Goal: Task Accomplishment & Management: Complete application form

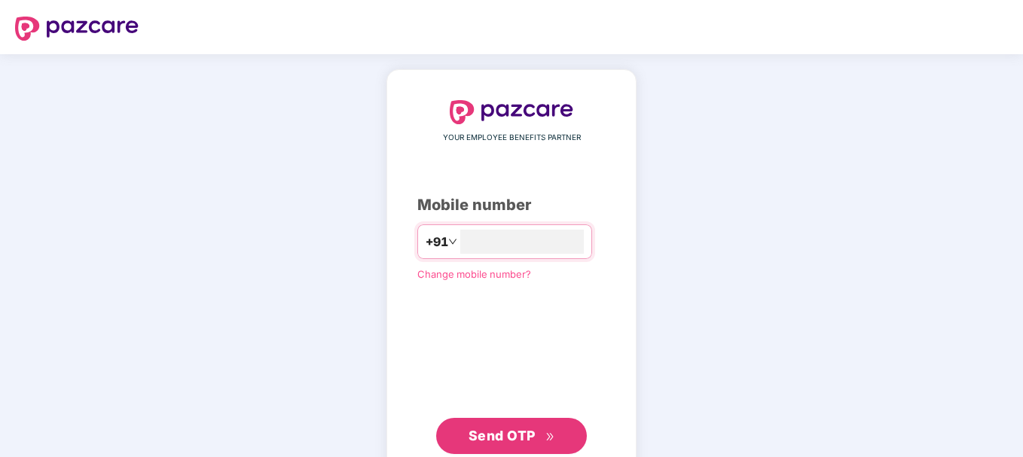
type input "**********"
click at [485, 431] on span "Send OTP" at bounding box center [502, 434] width 67 height 16
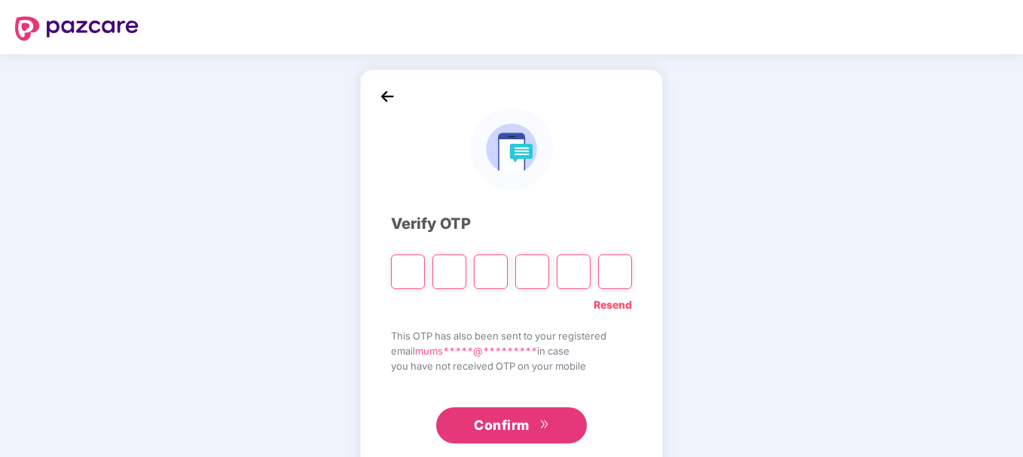
type input "*"
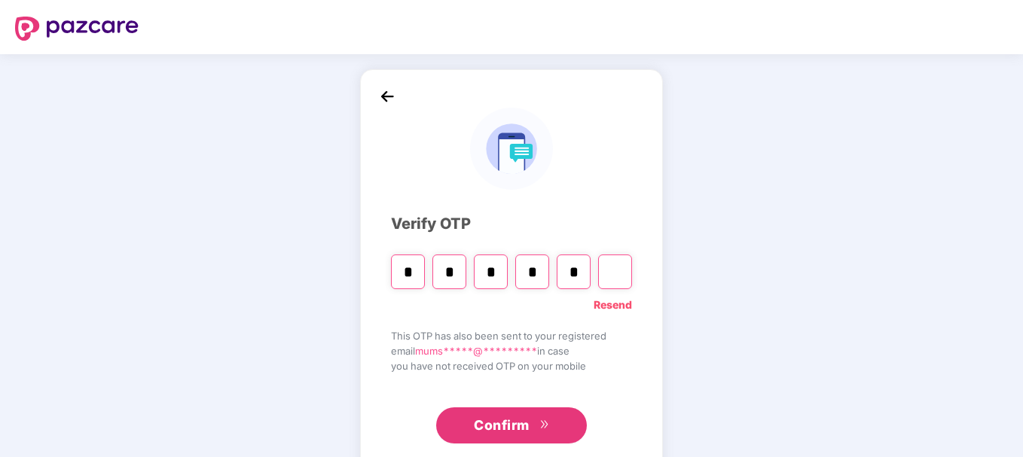
type input "*"
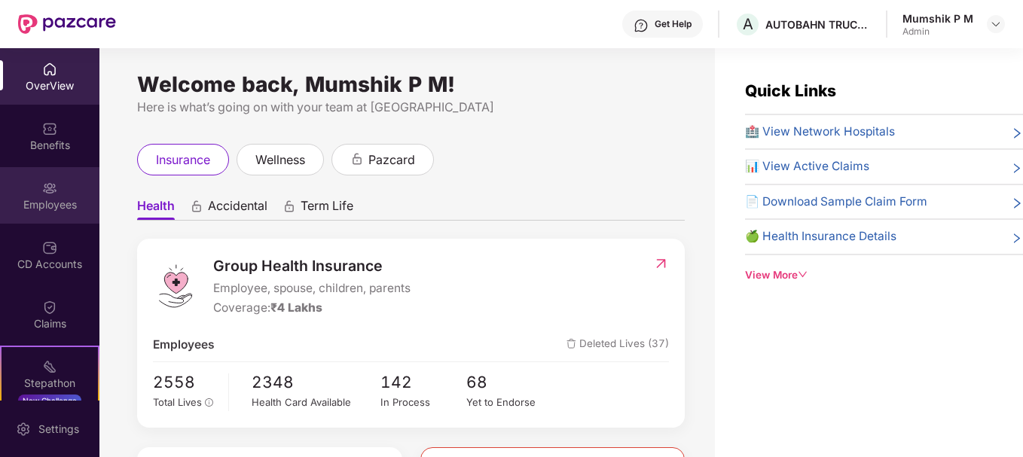
click at [38, 218] on div "Employees" at bounding box center [49, 195] width 99 height 56
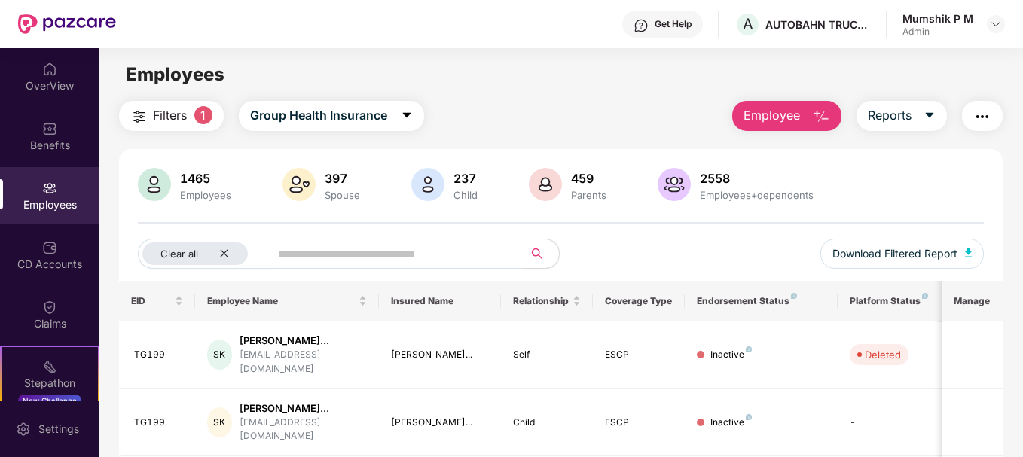
click at [823, 118] on img "button" at bounding box center [821, 117] width 18 height 18
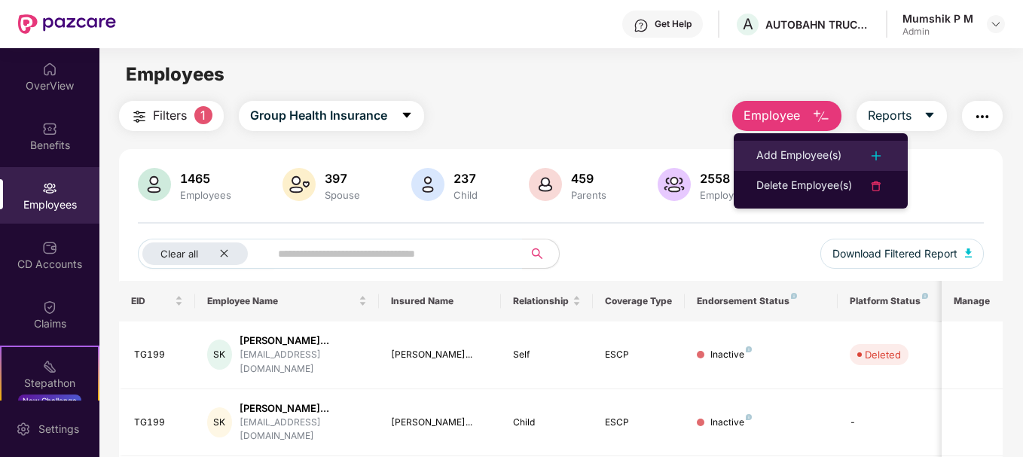
click at [802, 147] on div "Add Employee(s)" at bounding box center [798, 156] width 85 height 18
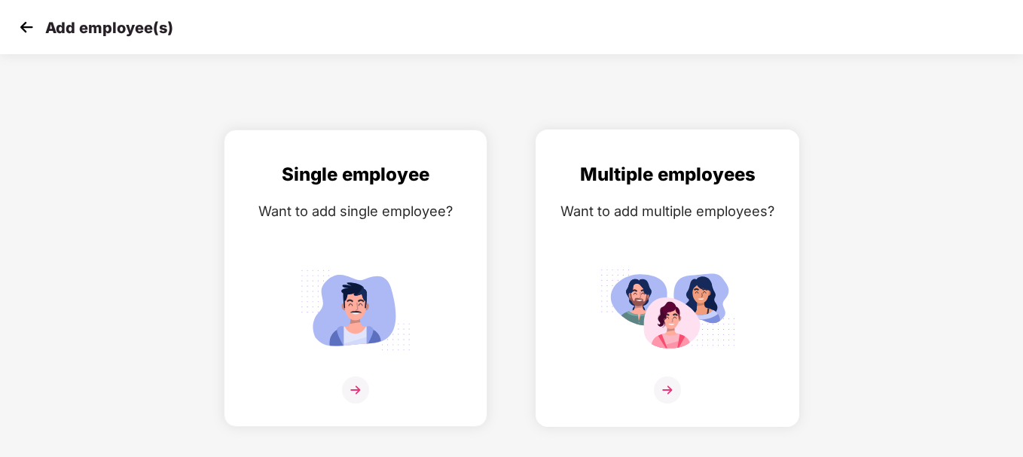
click at [664, 396] on img at bounding box center [667, 390] width 27 height 27
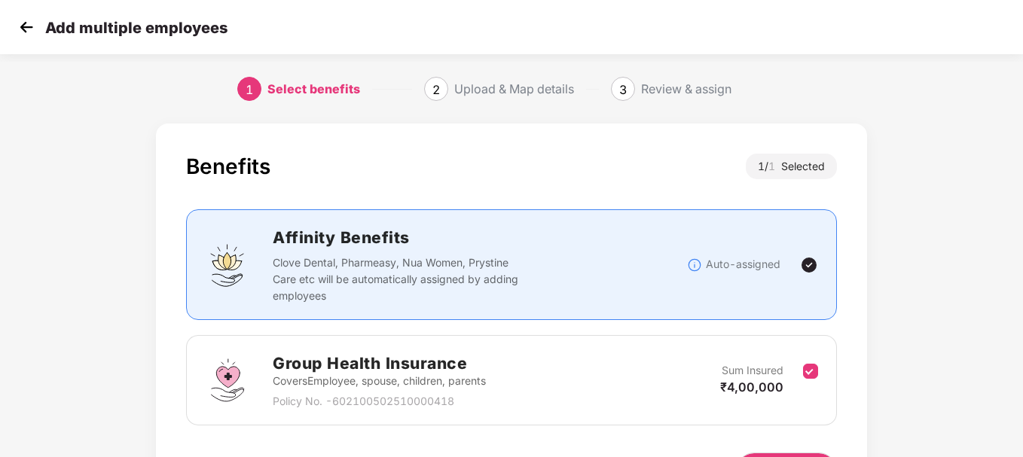
scroll to position [99, 0]
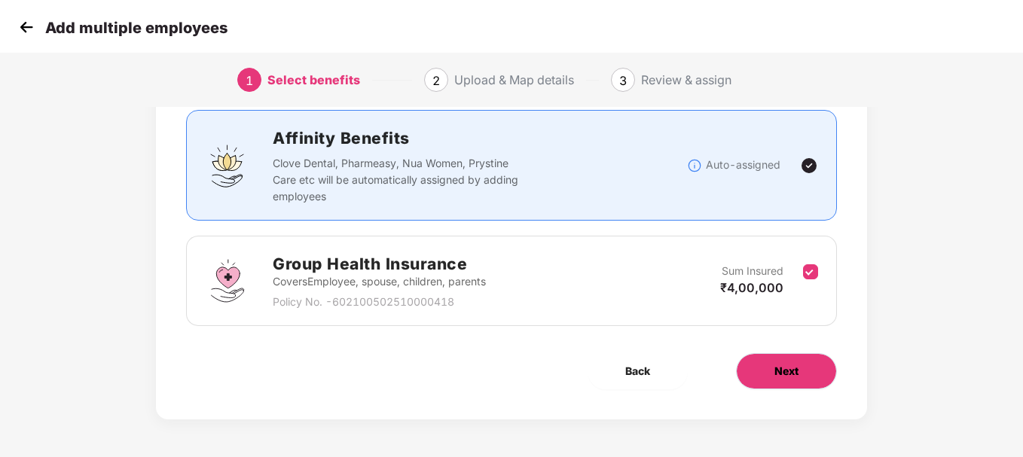
click at [781, 382] on button "Next" at bounding box center [786, 371] width 101 height 36
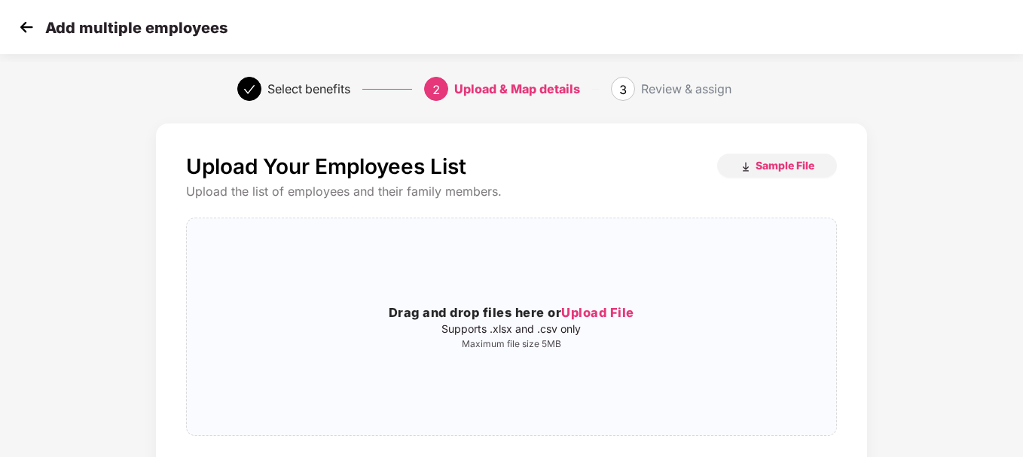
scroll to position [105, 0]
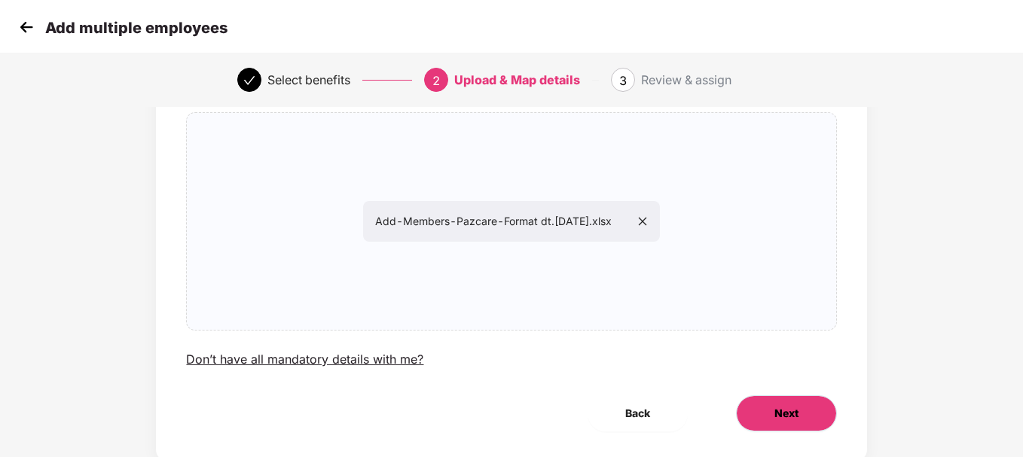
click at [765, 414] on button "Next" at bounding box center [786, 413] width 101 height 36
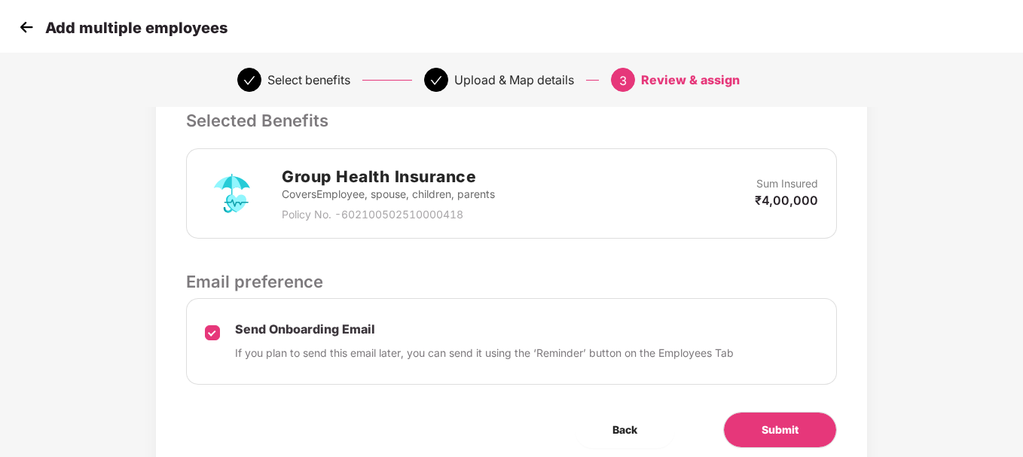
scroll to position [343, 0]
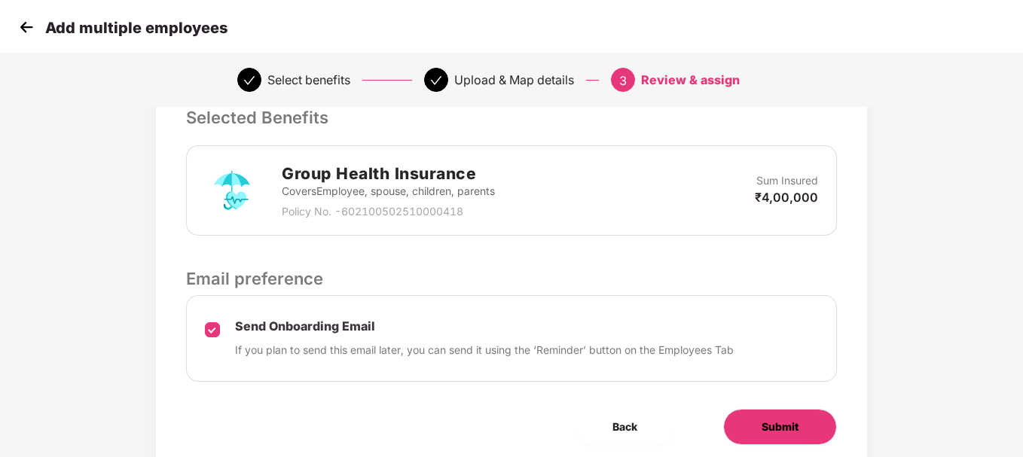
click at [800, 438] on button "Submit" at bounding box center [780, 427] width 114 height 36
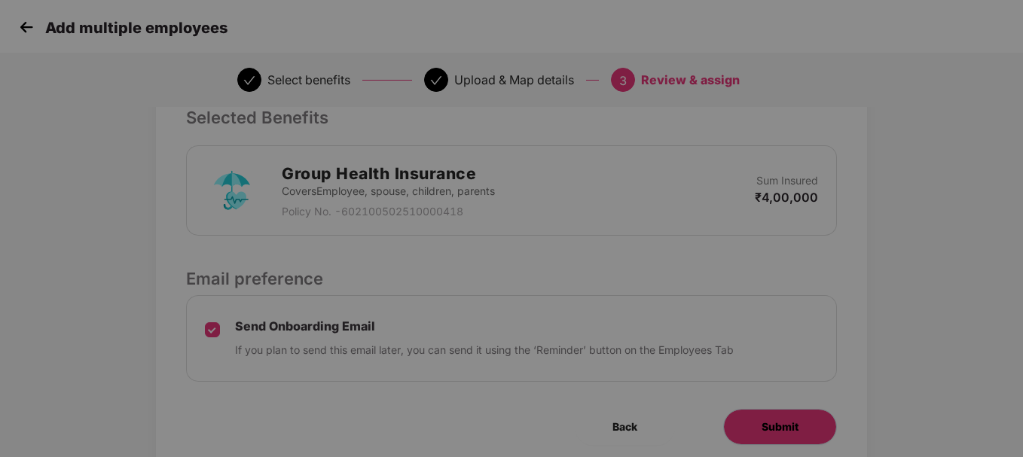
scroll to position [0, 0]
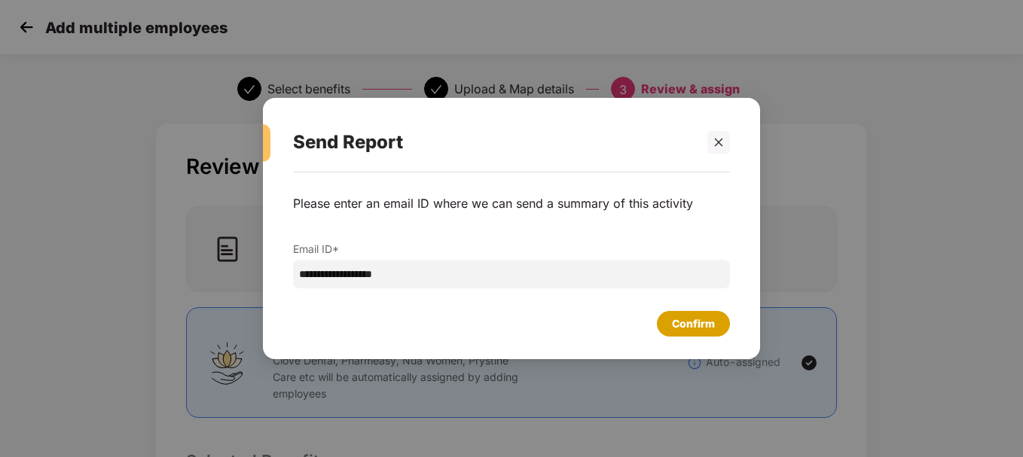
click at [702, 322] on div "Confirm" at bounding box center [693, 324] width 43 height 17
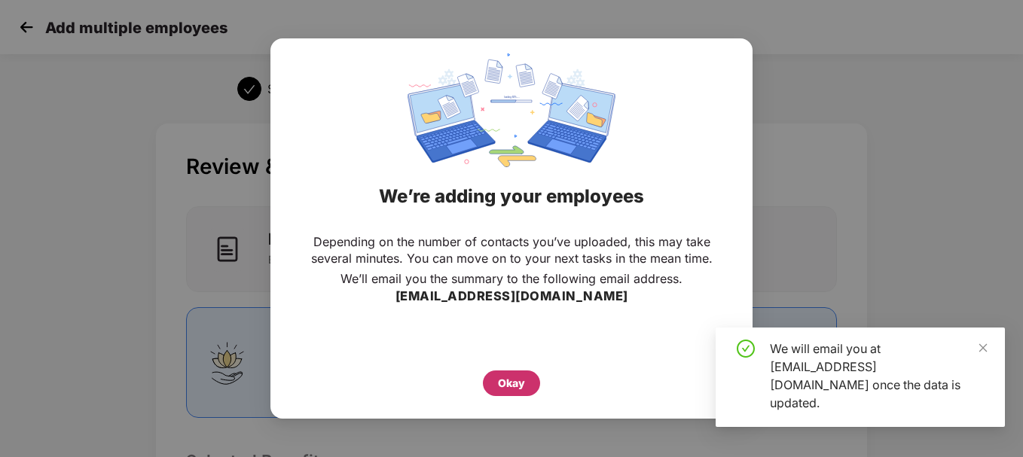
click at [502, 384] on div "Okay" at bounding box center [511, 383] width 27 height 17
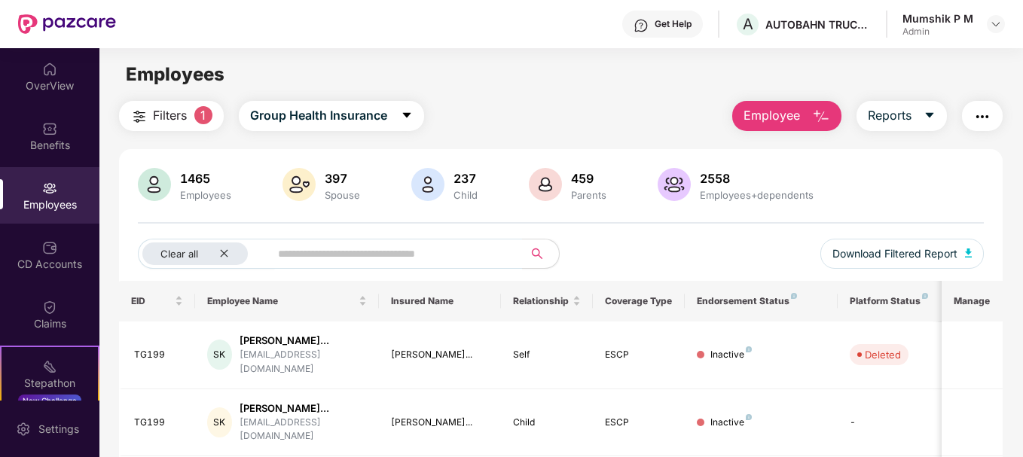
click at [812, 124] on button "Employee" at bounding box center [786, 116] width 109 height 30
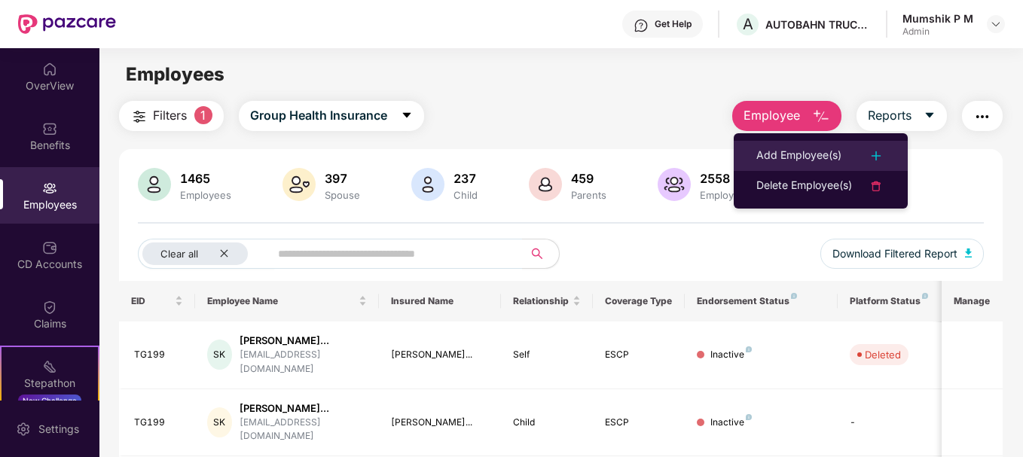
click at [788, 151] on div "Add Employee(s)" at bounding box center [798, 156] width 85 height 18
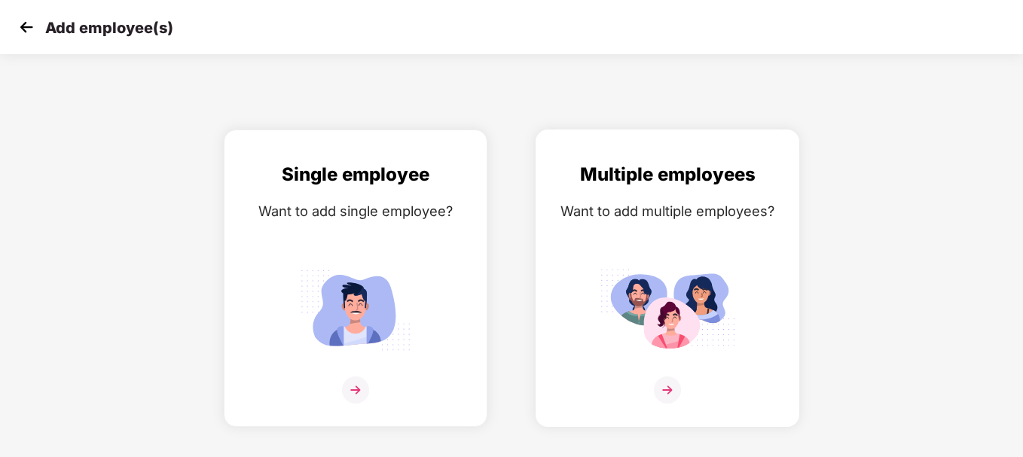
click at [670, 390] on img at bounding box center [667, 390] width 27 height 27
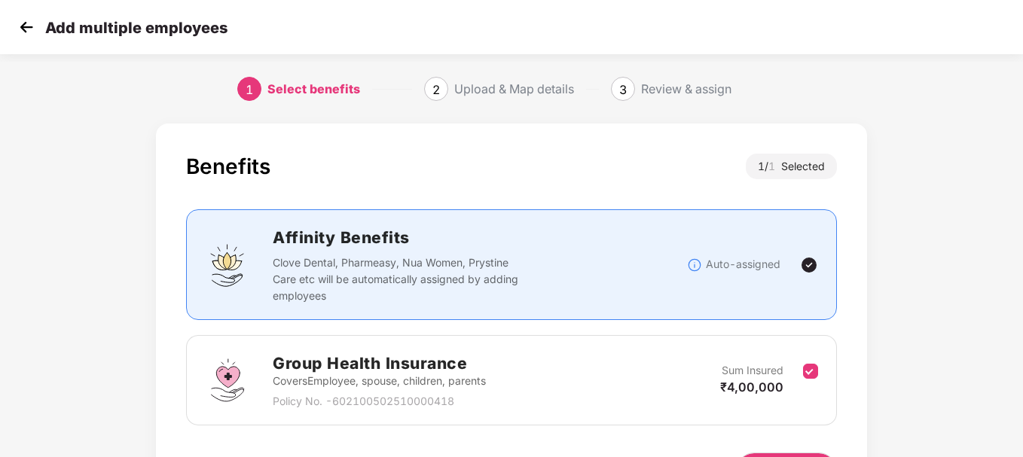
scroll to position [99, 0]
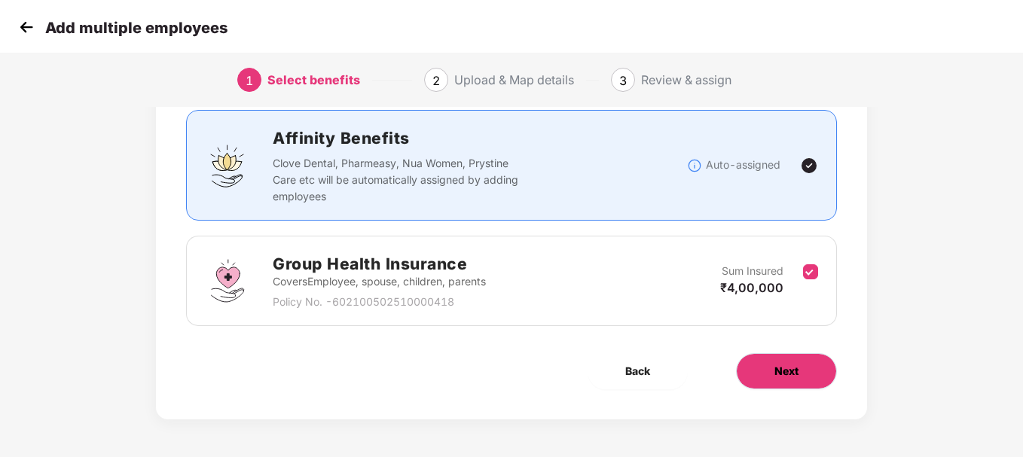
click at [757, 389] on button "Next" at bounding box center [786, 371] width 101 height 36
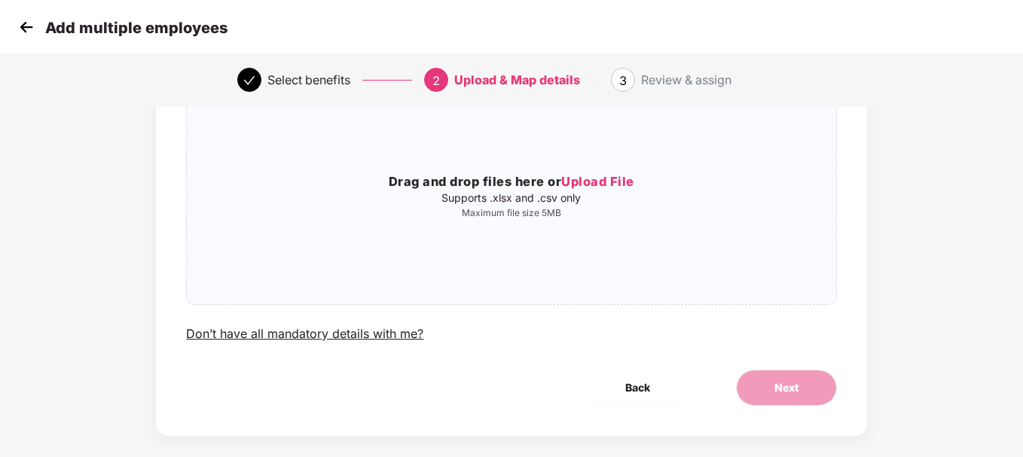
scroll to position [132, 0]
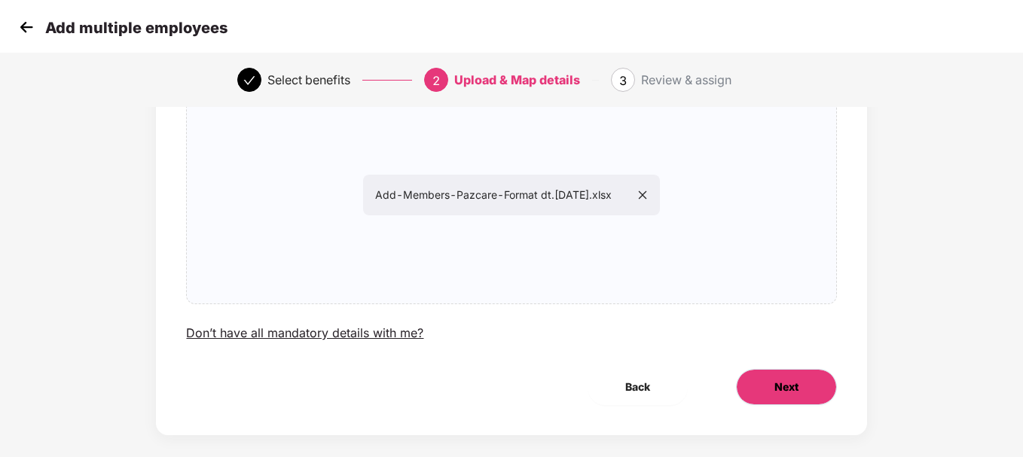
click at [764, 397] on button "Next" at bounding box center [786, 387] width 101 height 36
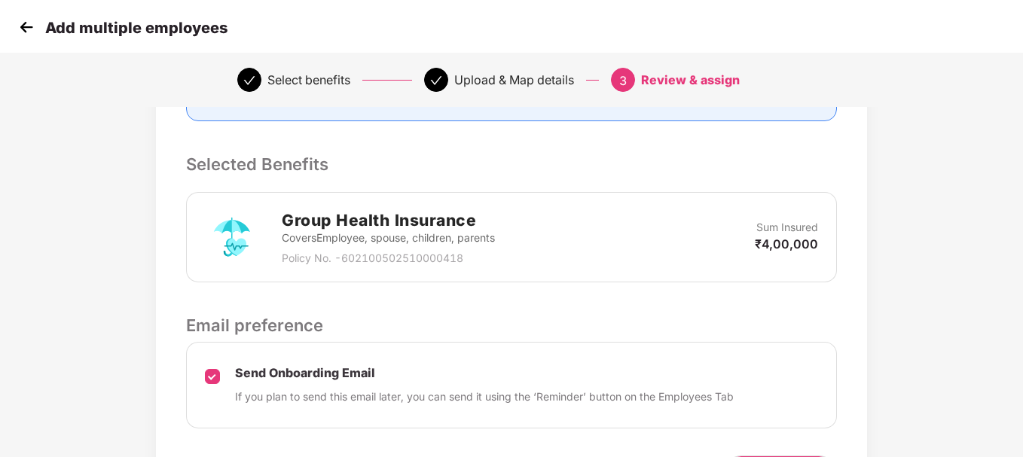
scroll to position [399, 0]
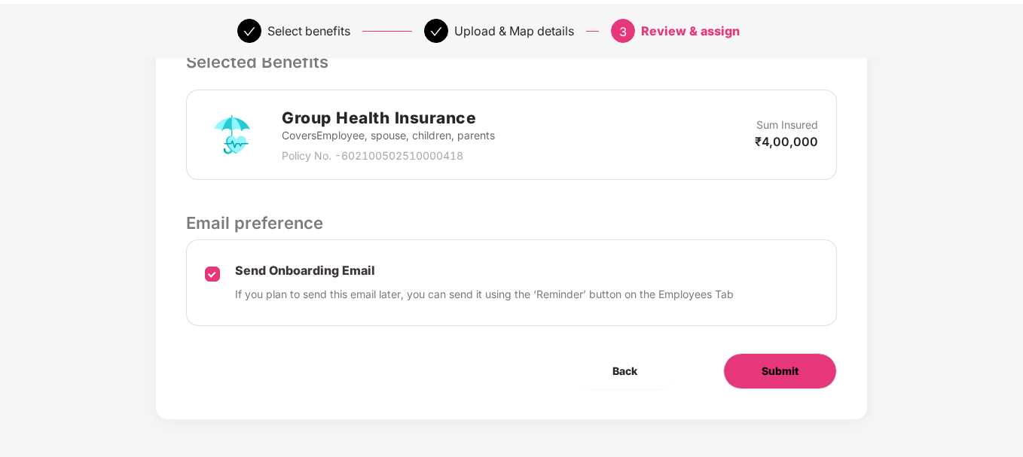
click at [771, 362] on button "Submit" at bounding box center [780, 371] width 114 height 36
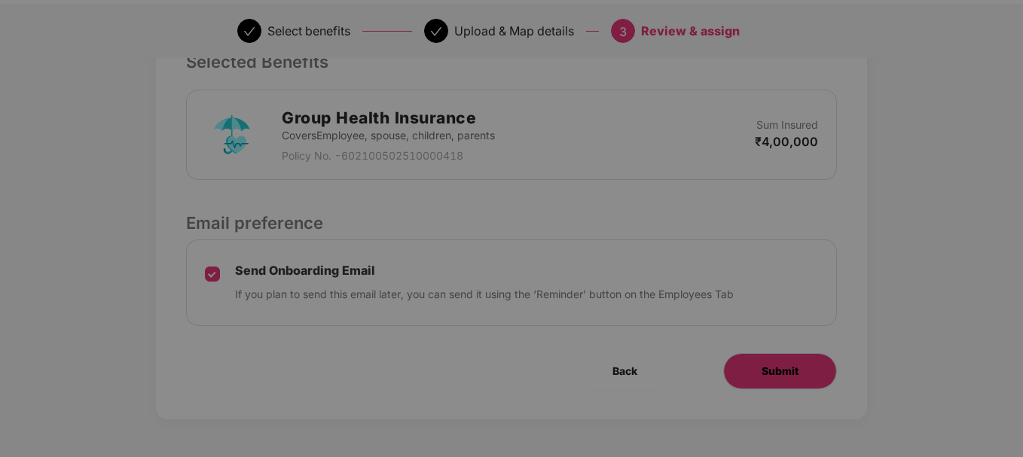
scroll to position [0, 0]
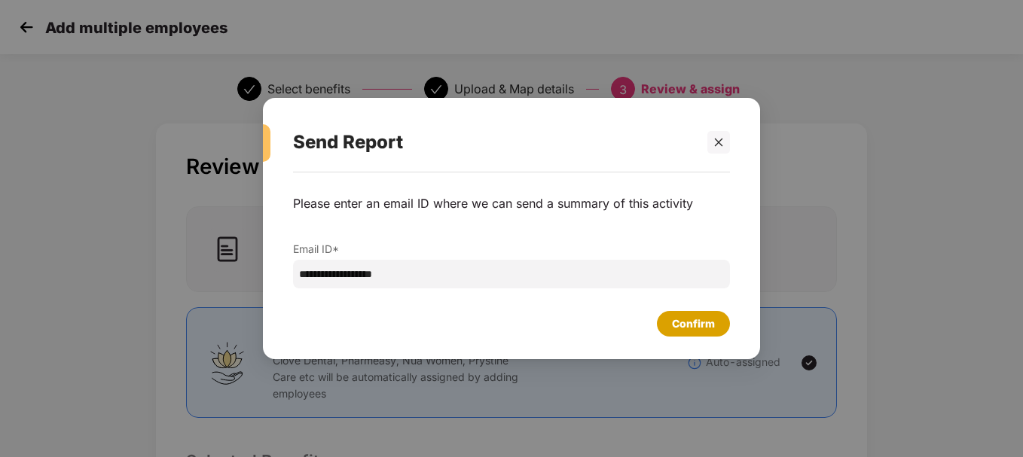
click at [706, 316] on div "Confirm" at bounding box center [693, 324] width 43 height 17
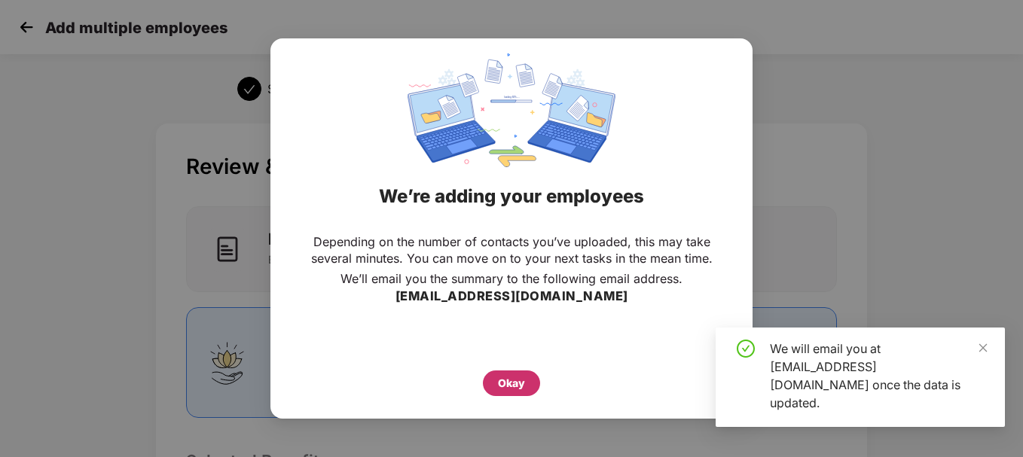
click at [520, 386] on div "Okay" at bounding box center [511, 383] width 27 height 17
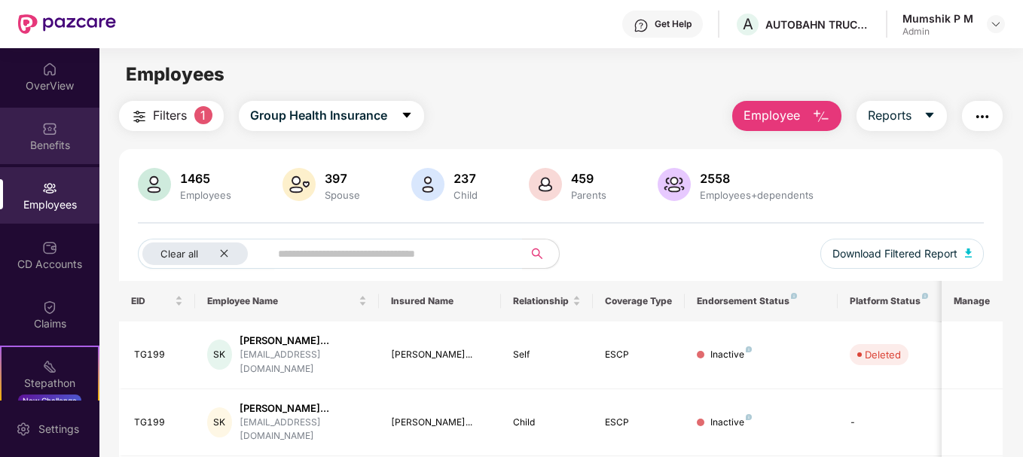
click at [60, 142] on div "Benefits" at bounding box center [49, 145] width 99 height 15
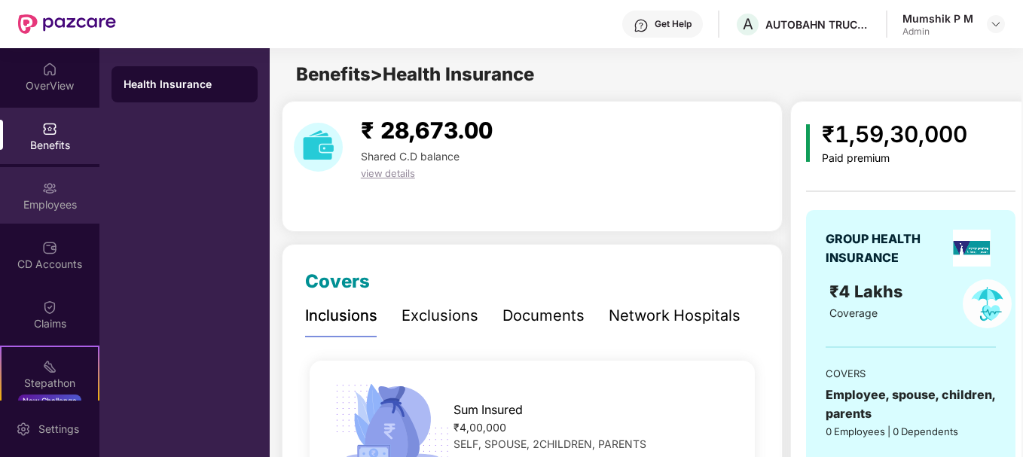
click at [57, 197] on div "Employees" at bounding box center [49, 204] width 99 height 15
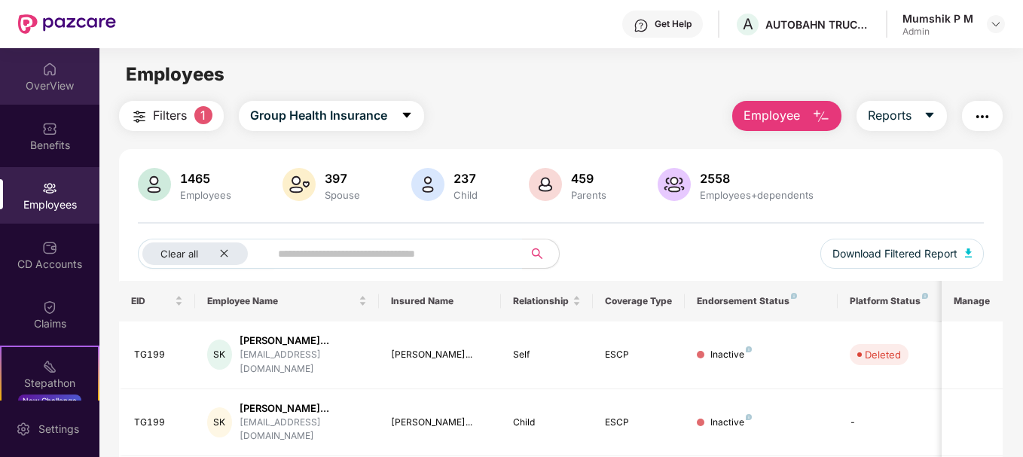
click at [44, 84] on div "OverView" at bounding box center [49, 85] width 99 height 15
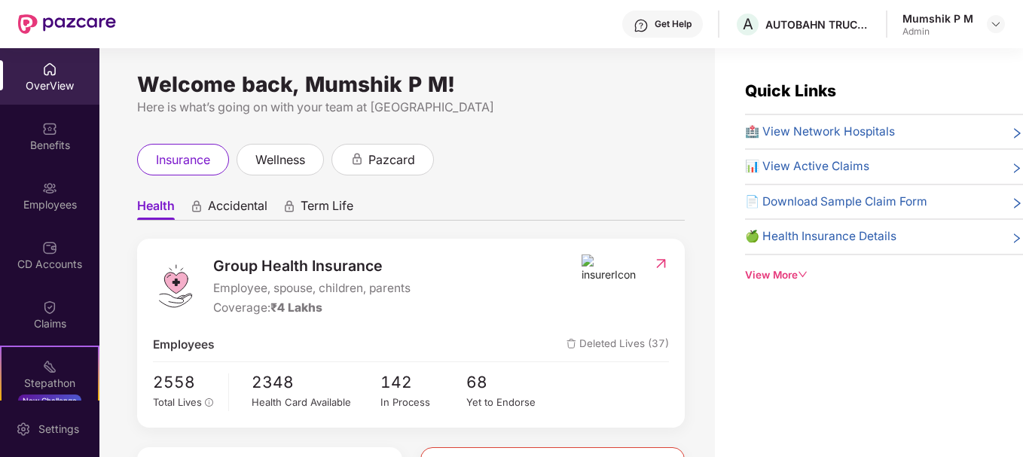
click at [613, 345] on span "Deleted Lives (37)" at bounding box center [617, 345] width 102 height 18
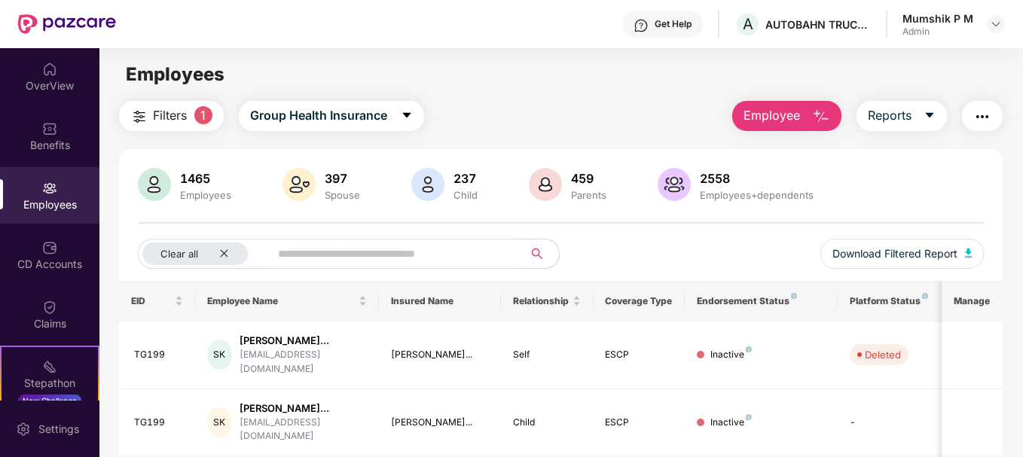
scroll to position [84, 0]
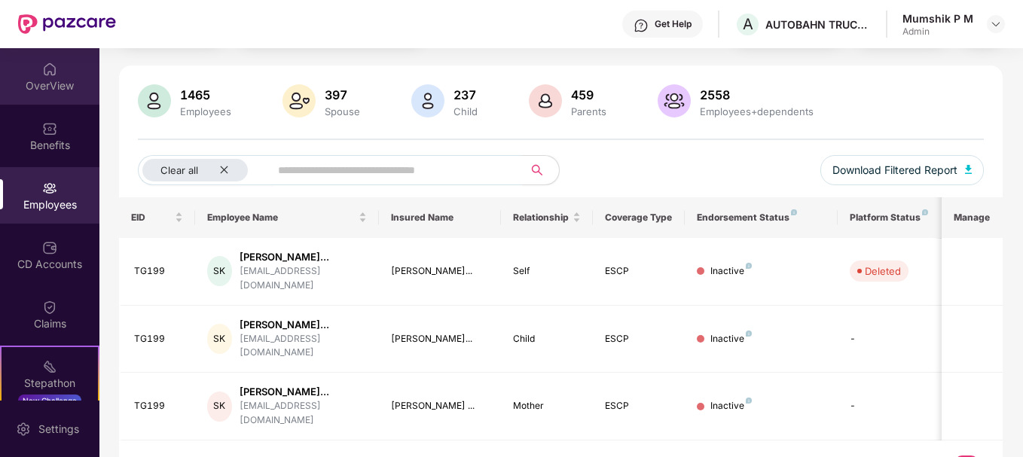
click at [57, 78] on div "OverView" at bounding box center [49, 85] width 99 height 15
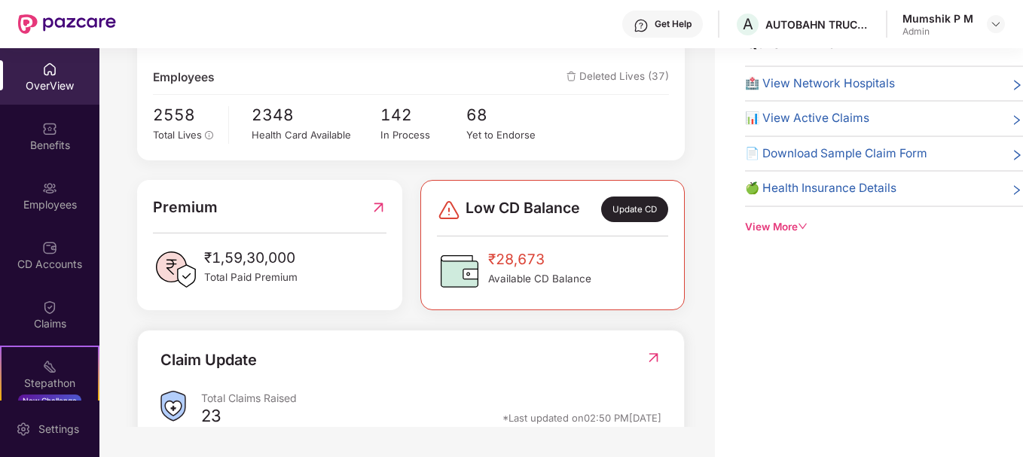
scroll to position [0, 0]
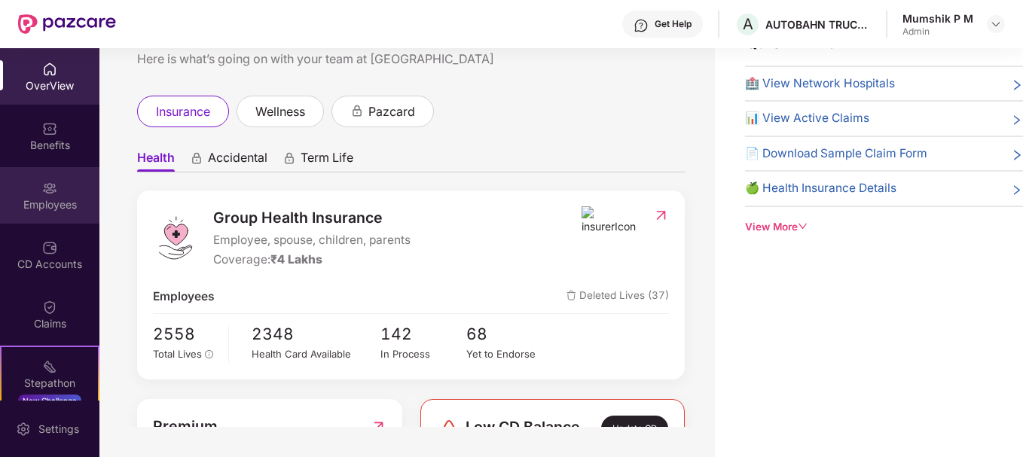
click at [35, 207] on div "Employees" at bounding box center [49, 204] width 99 height 15
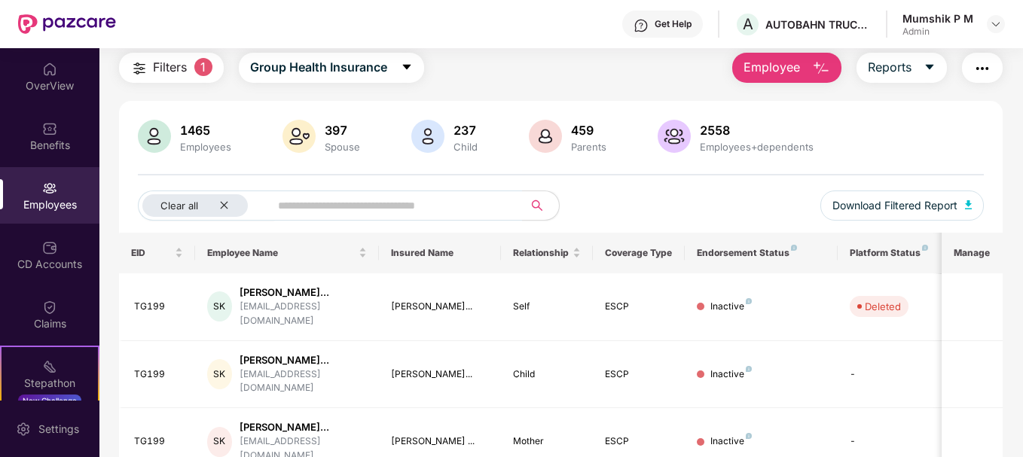
click at [821, 73] on img "button" at bounding box center [821, 69] width 18 height 18
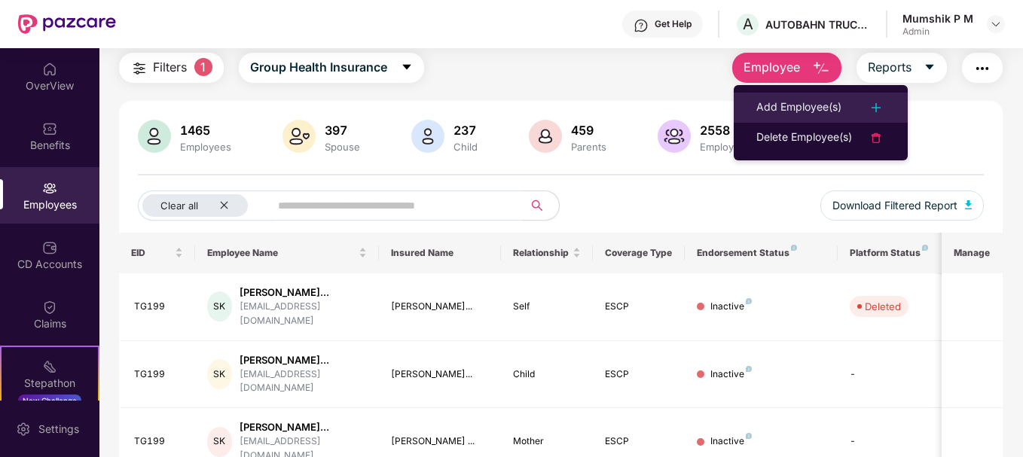
click at [804, 108] on div "Add Employee(s)" at bounding box center [798, 108] width 85 height 18
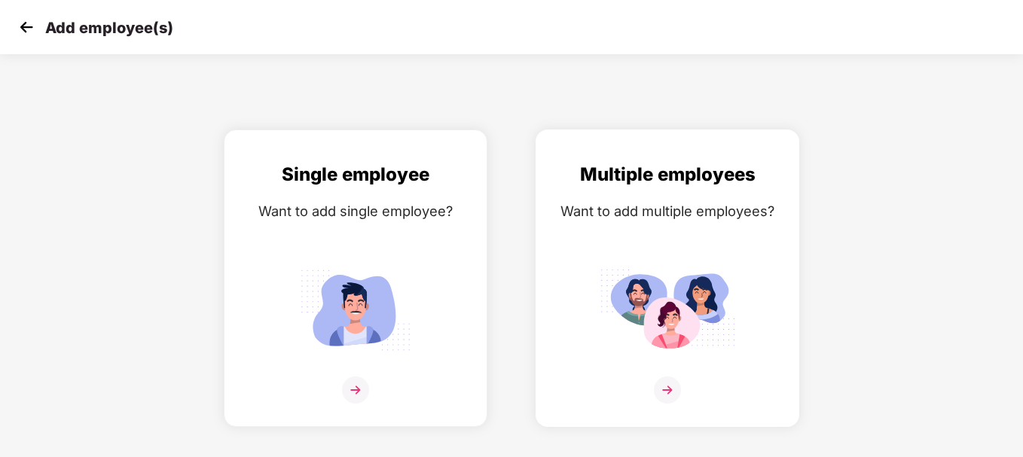
click at [660, 390] on img at bounding box center [667, 390] width 27 height 27
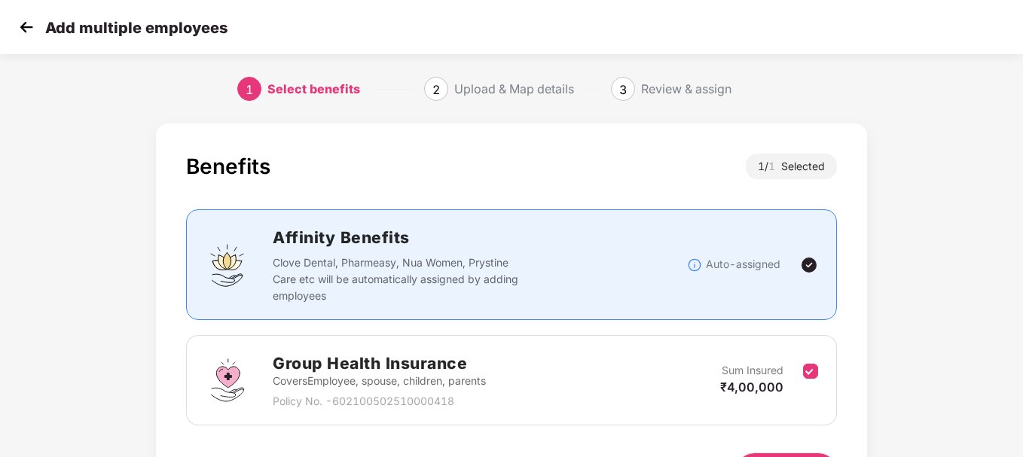
scroll to position [99, 0]
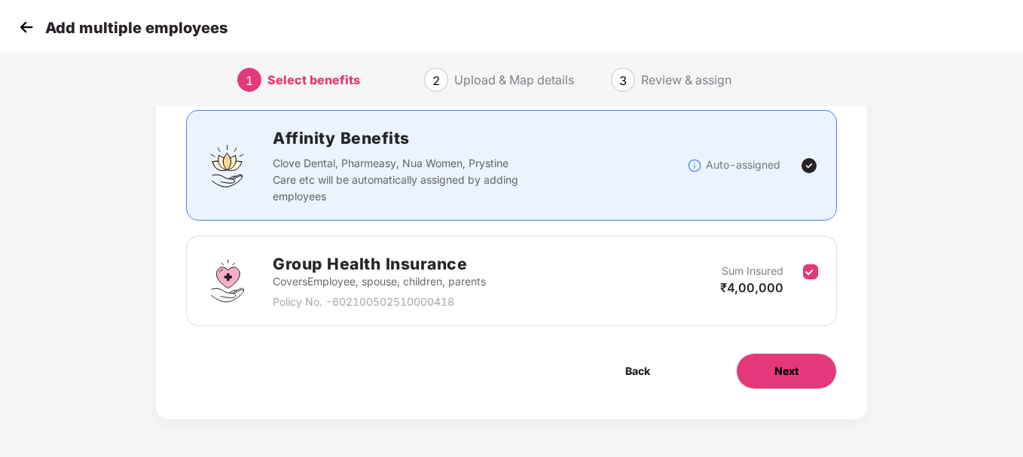
click at [746, 375] on button "Next" at bounding box center [786, 371] width 101 height 36
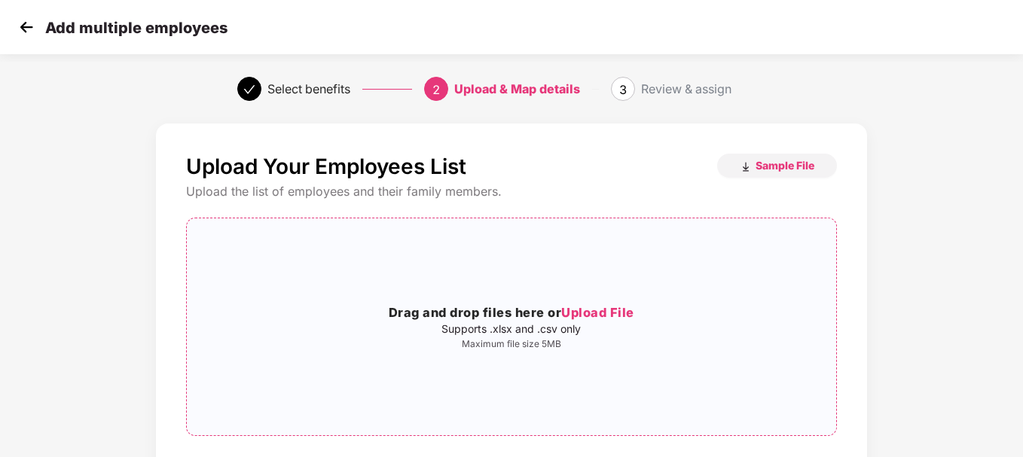
scroll to position [148, 0]
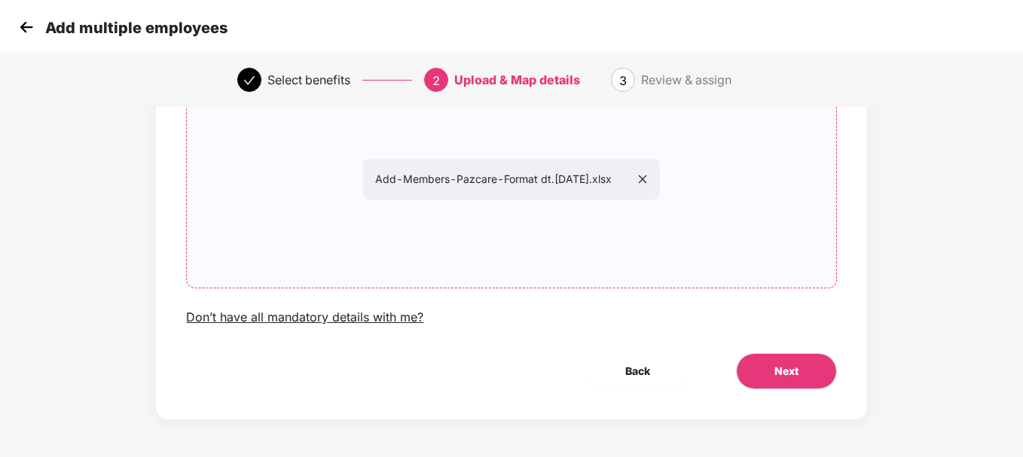
click at [23, 40] on div "Add multiple employees" at bounding box center [511, 27] width 1023 height 54
click at [23, 34] on img at bounding box center [26, 27] width 23 height 23
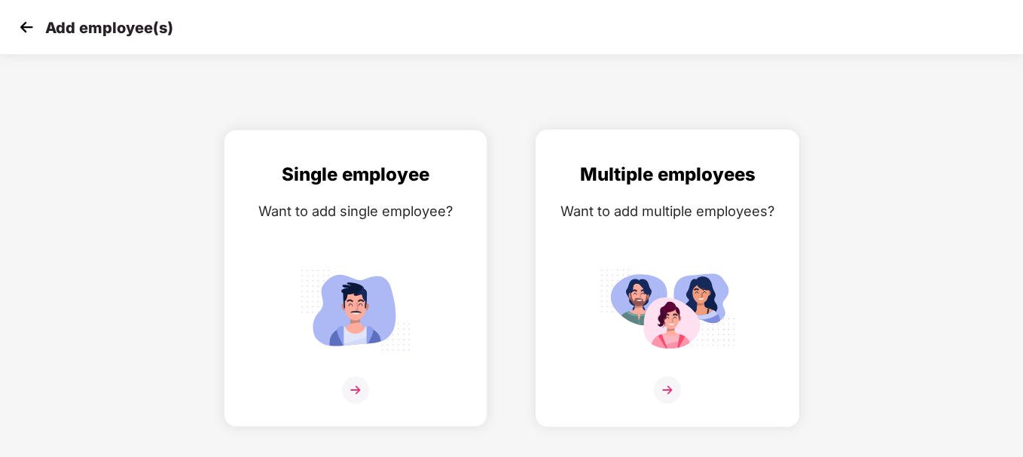
click at [676, 386] on img at bounding box center [667, 390] width 27 height 27
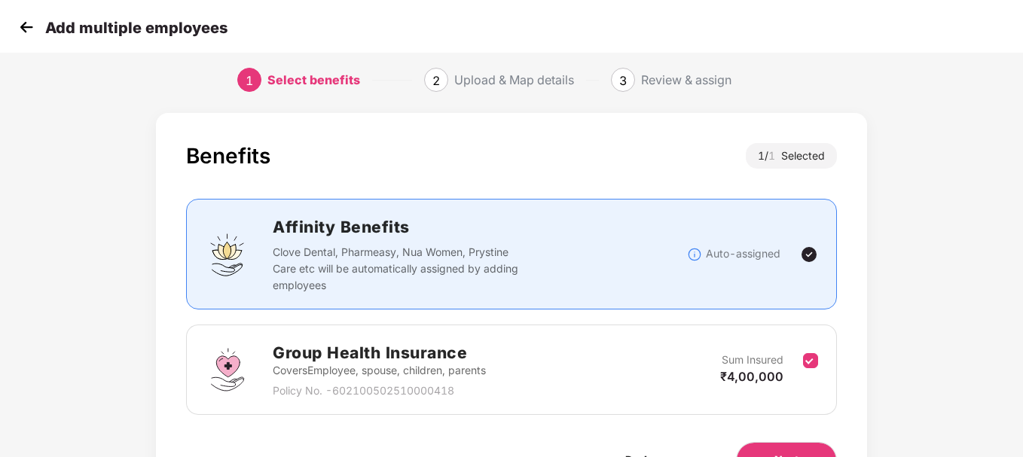
scroll to position [99, 0]
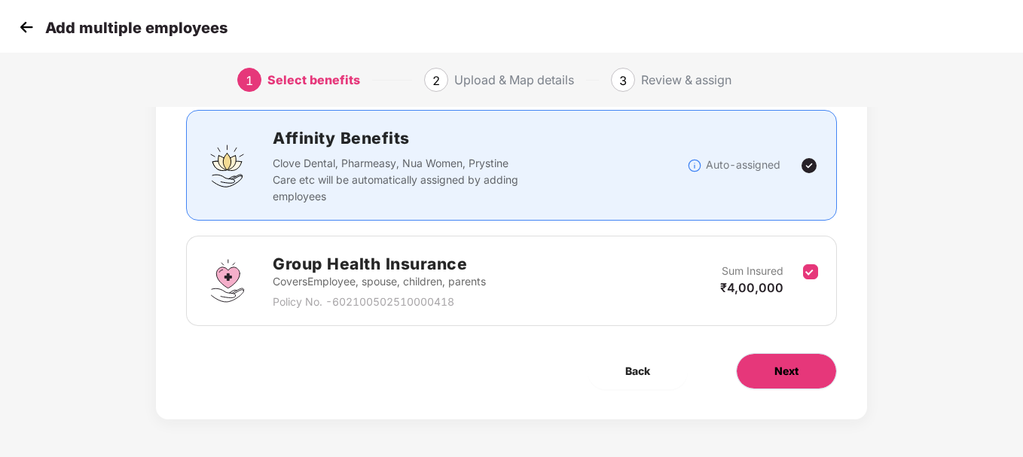
click at [770, 367] on button "Next" at bounding box center [786, 371] width 101 height 36
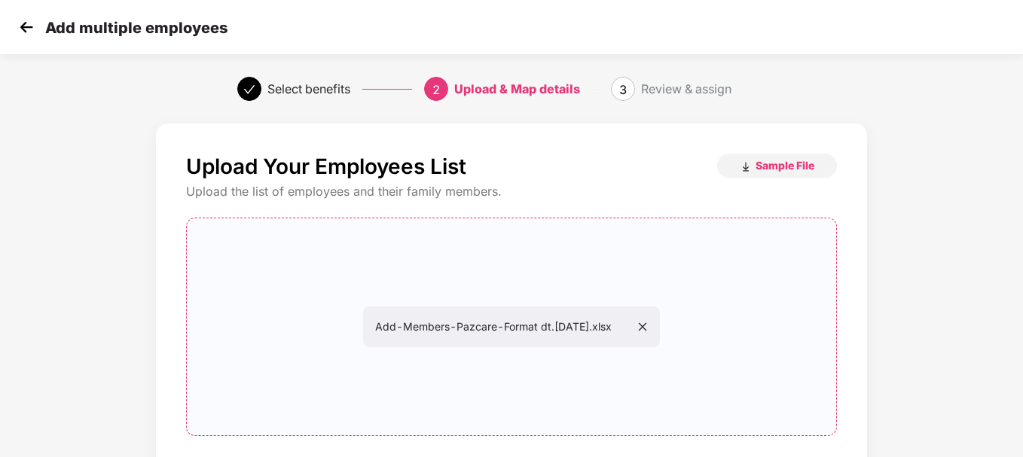
scroll to position [148, 0]
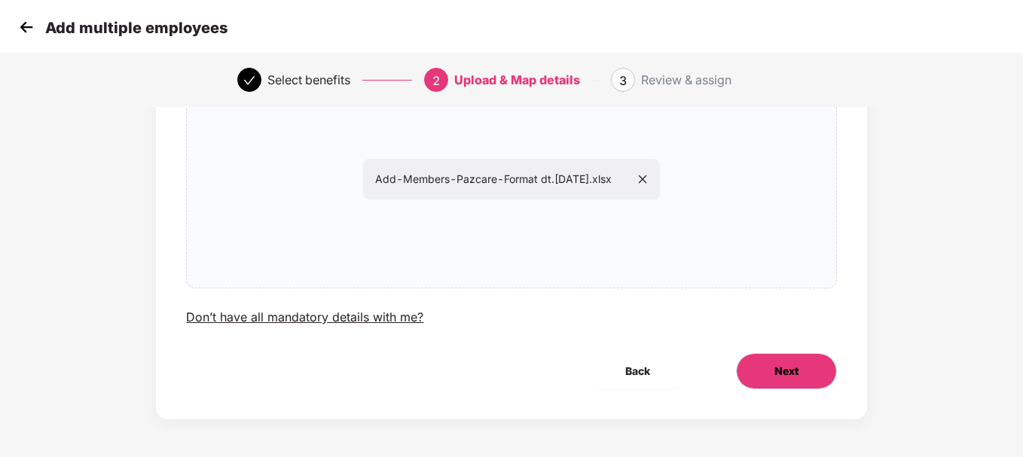
click at [814, 370] on button "Next" at bounding box center [786, 371] width 101 height 36
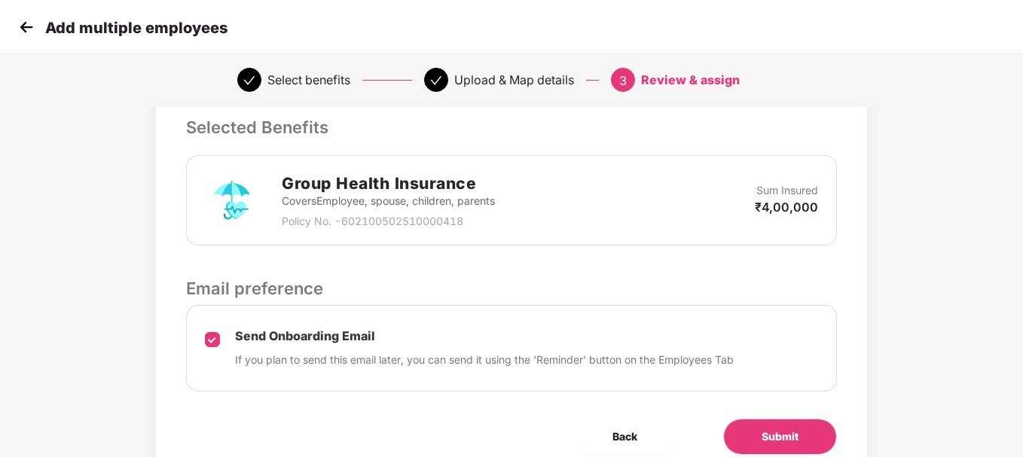
scroll to position [336, 0]
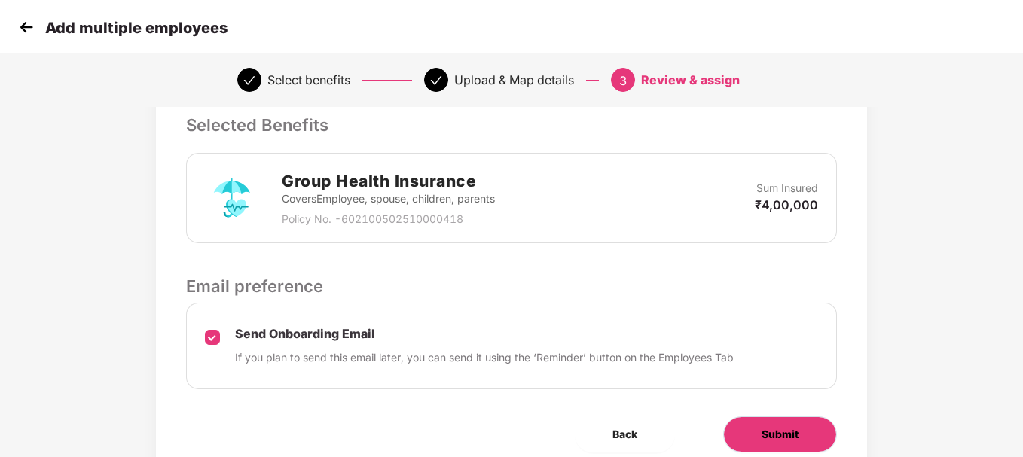
click at [783, 429] on span "Submit" at bounding box center [780, 434] width 37 height 17
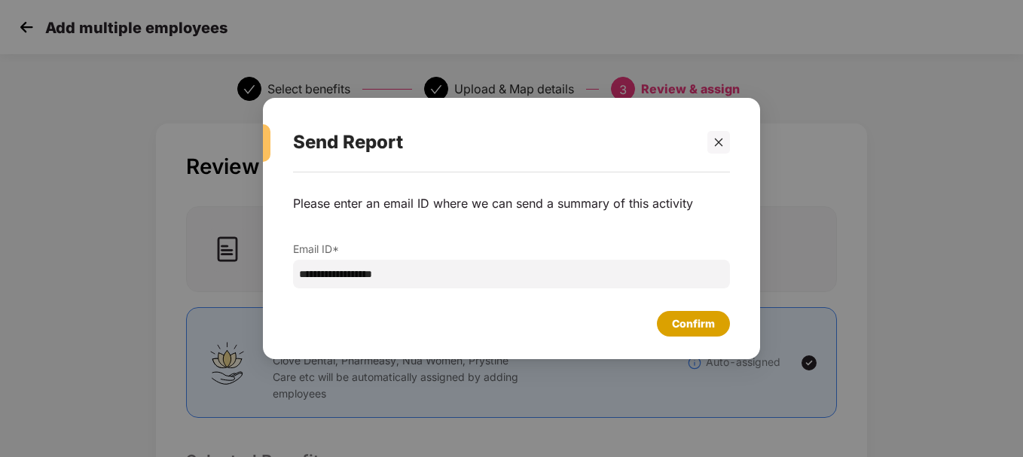
click at [695, 321] on div "Confirm" at bounding box center [693, 324] width 43 height 17
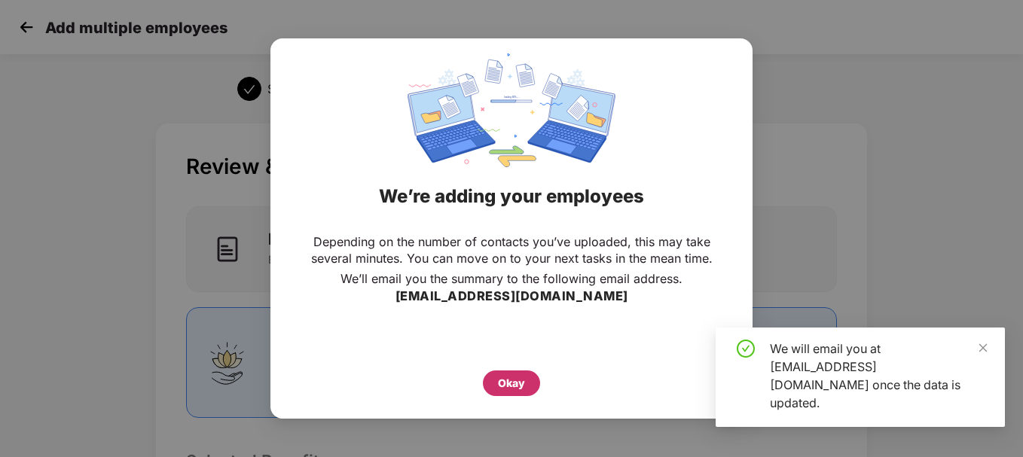
click at [509, 384] on div "Okay" at bounding box center [511, 383] width 27 height 17
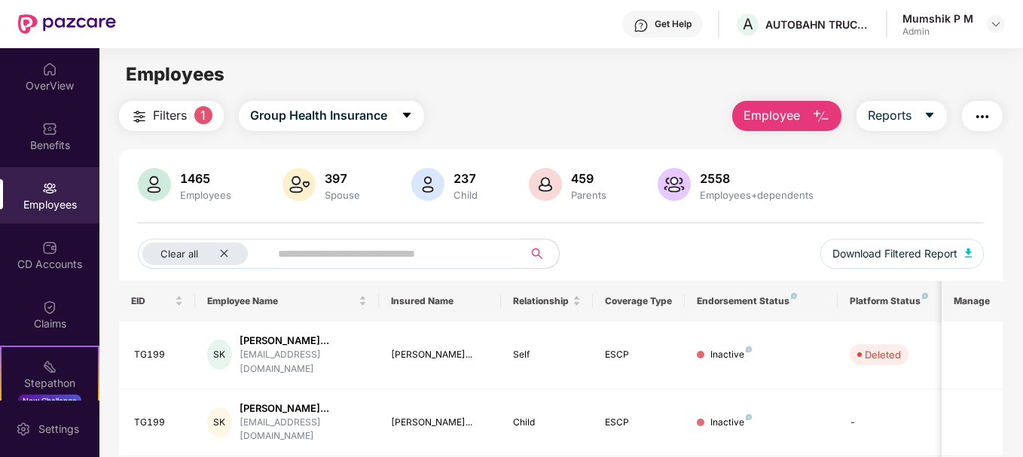
click at [829, 125] on img "button" at bounding box center [821, 117] width 18 height 18
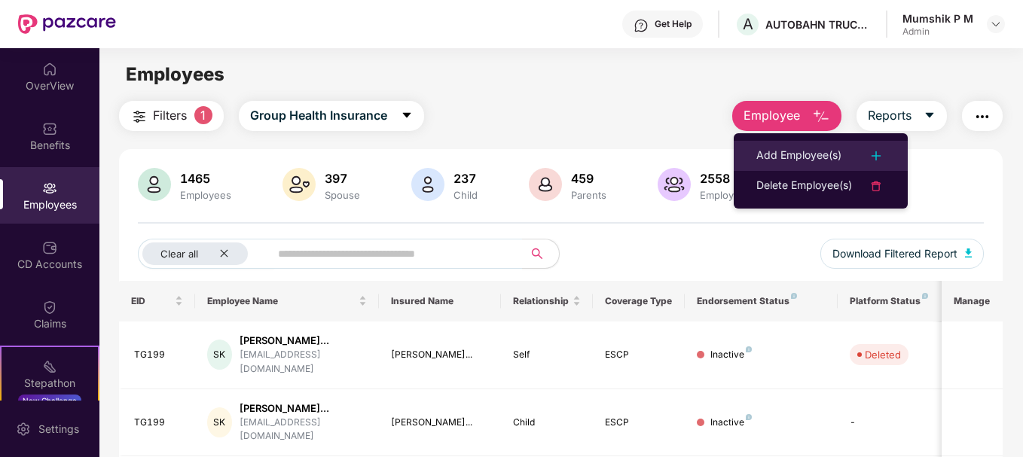
click at [798, 157] on div "Add Employee(s)" at bounding box center [798, 156] width 85 height 18
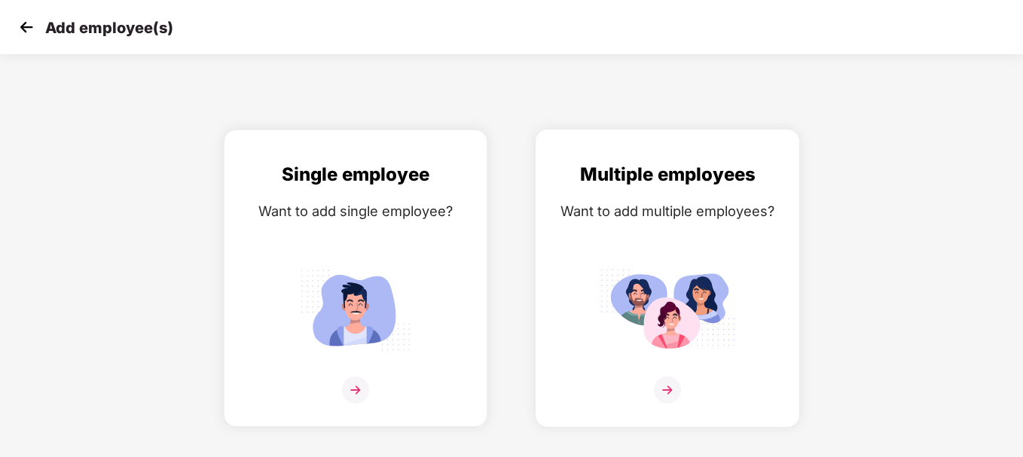
click at [673, 378] on img at bounding box center [667, 390] width 27 height 27
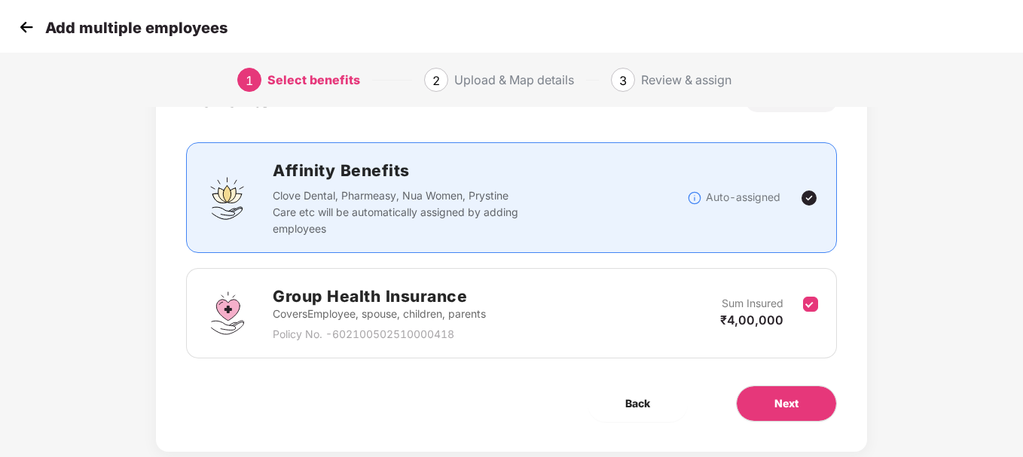
scroll to position [99, 0]
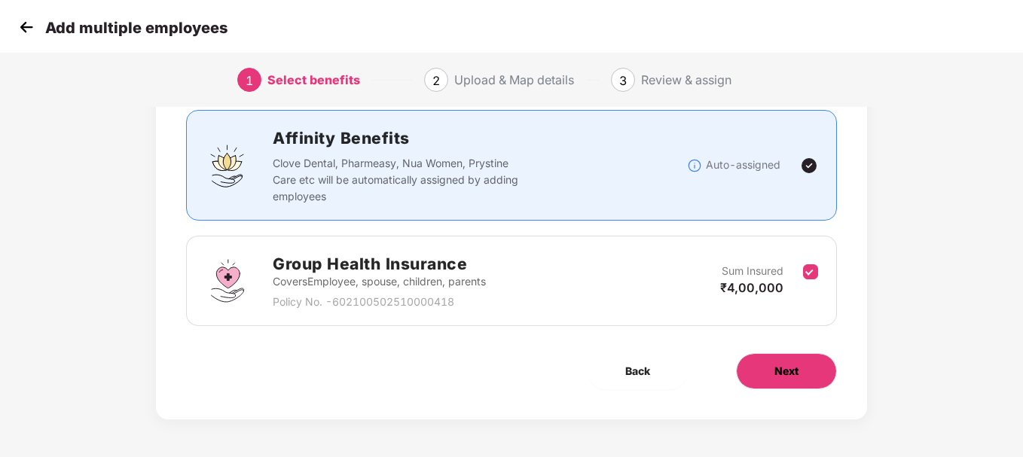
click at [804, 374] on button "Next" at bounding box center [786, 371] width 101 height 36
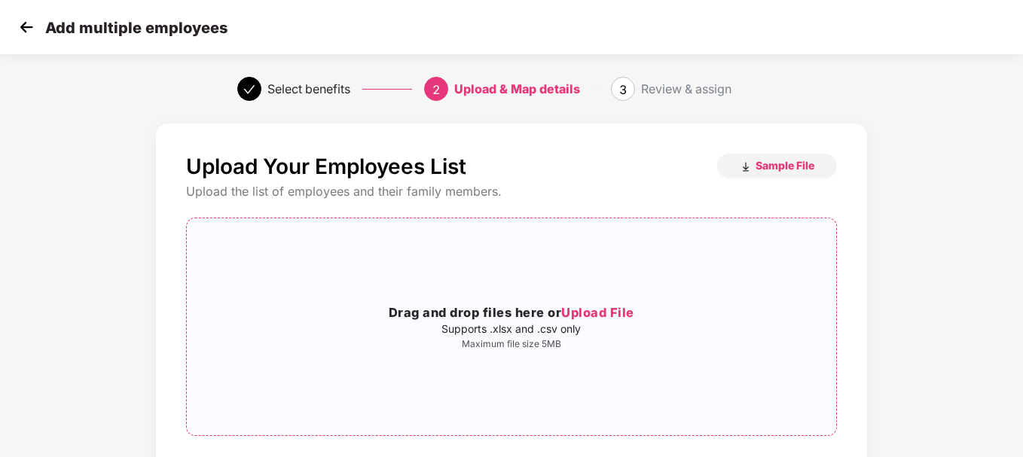
scroll to position [88, 0]
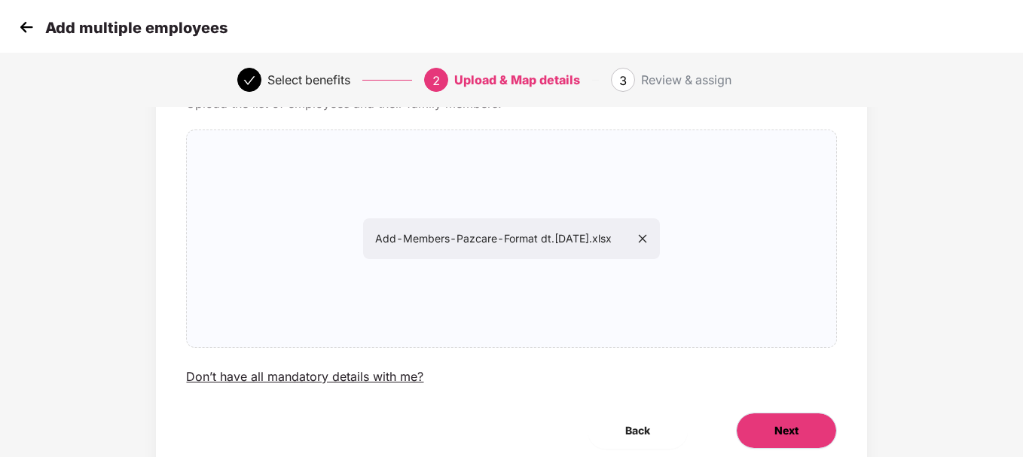
click at [795, 435] on span "Next" at bounding box center [786, 431] width 24 height 17
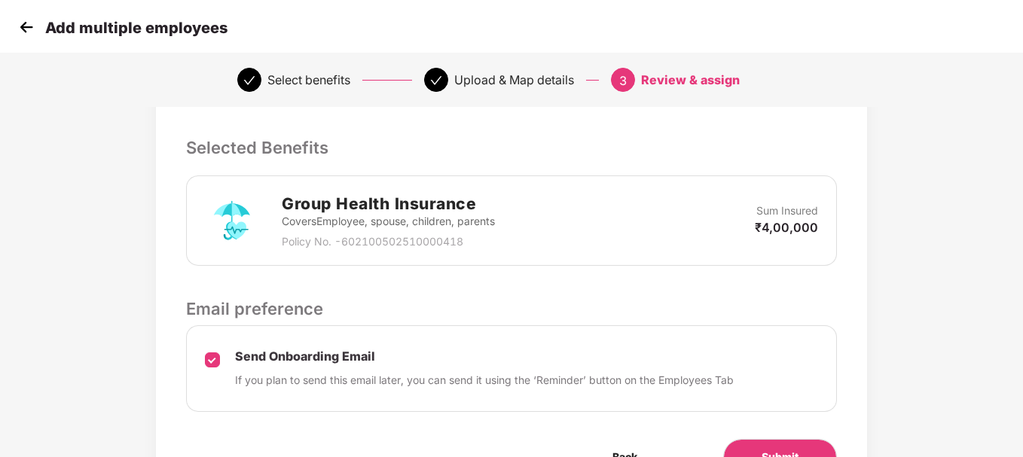
scroll to position [317, 2]
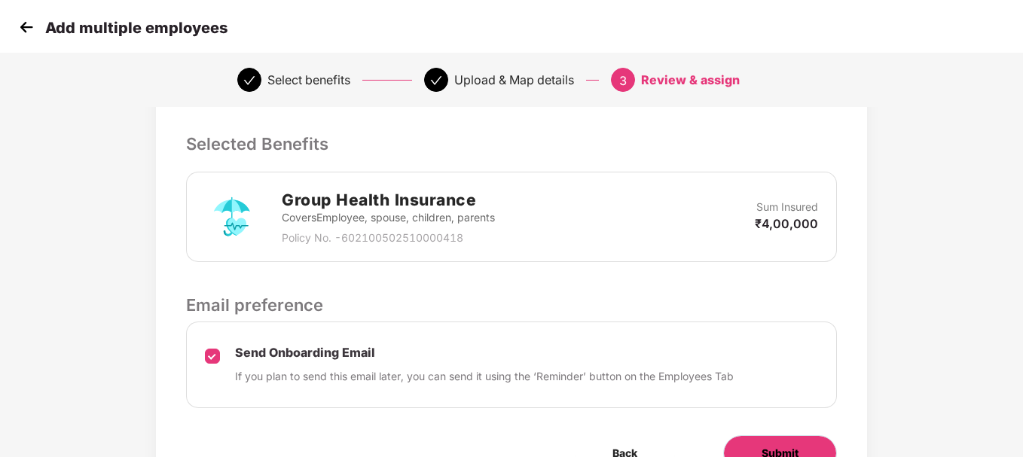
click at [763, 456] on span "Submit" at bounding box center [780, 453] width 37 height 17
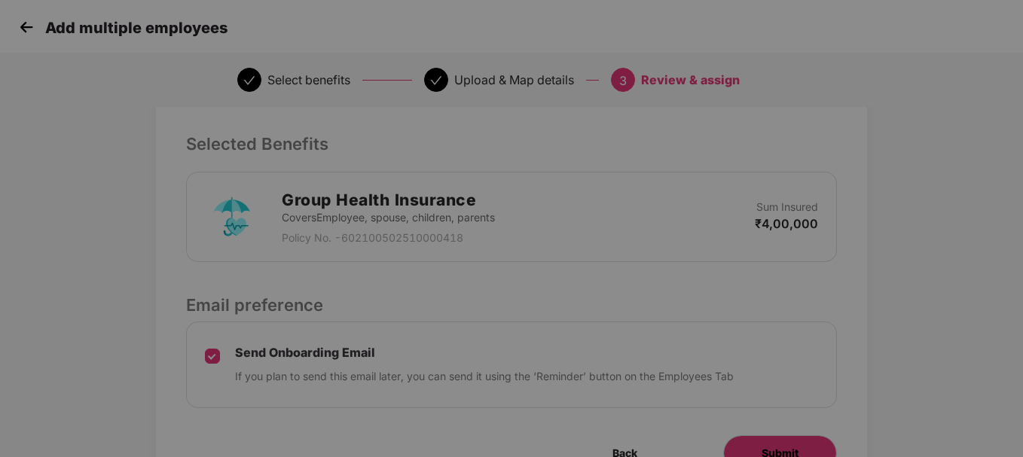
scroll to position [0, 2]
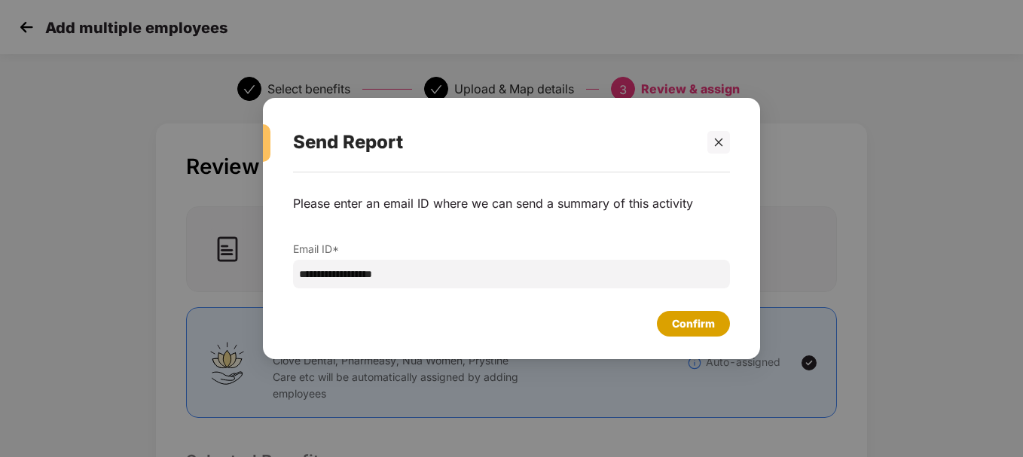
click at [685, 322] on div "Confirm" at bounding box center [693, 324] width 43 height 17
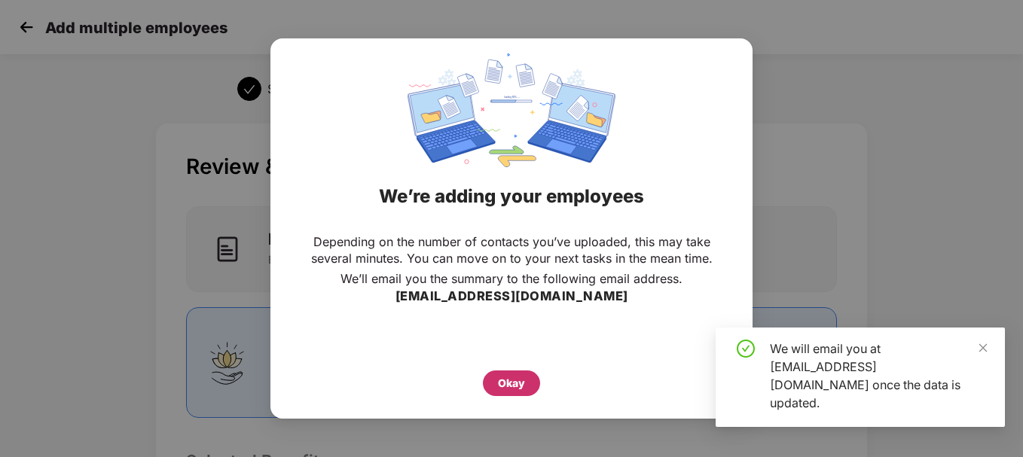
click at [512, 377] on div "Okay" at bounding box center [511, 383] width 27 height 17
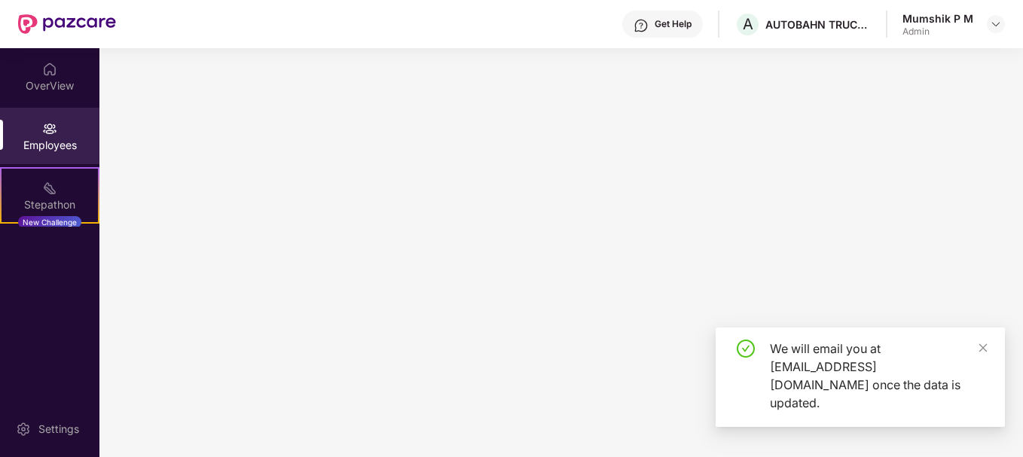
scroll to position [0, 0]
